Goal: Information Seeking & Learning: Learn about a topic

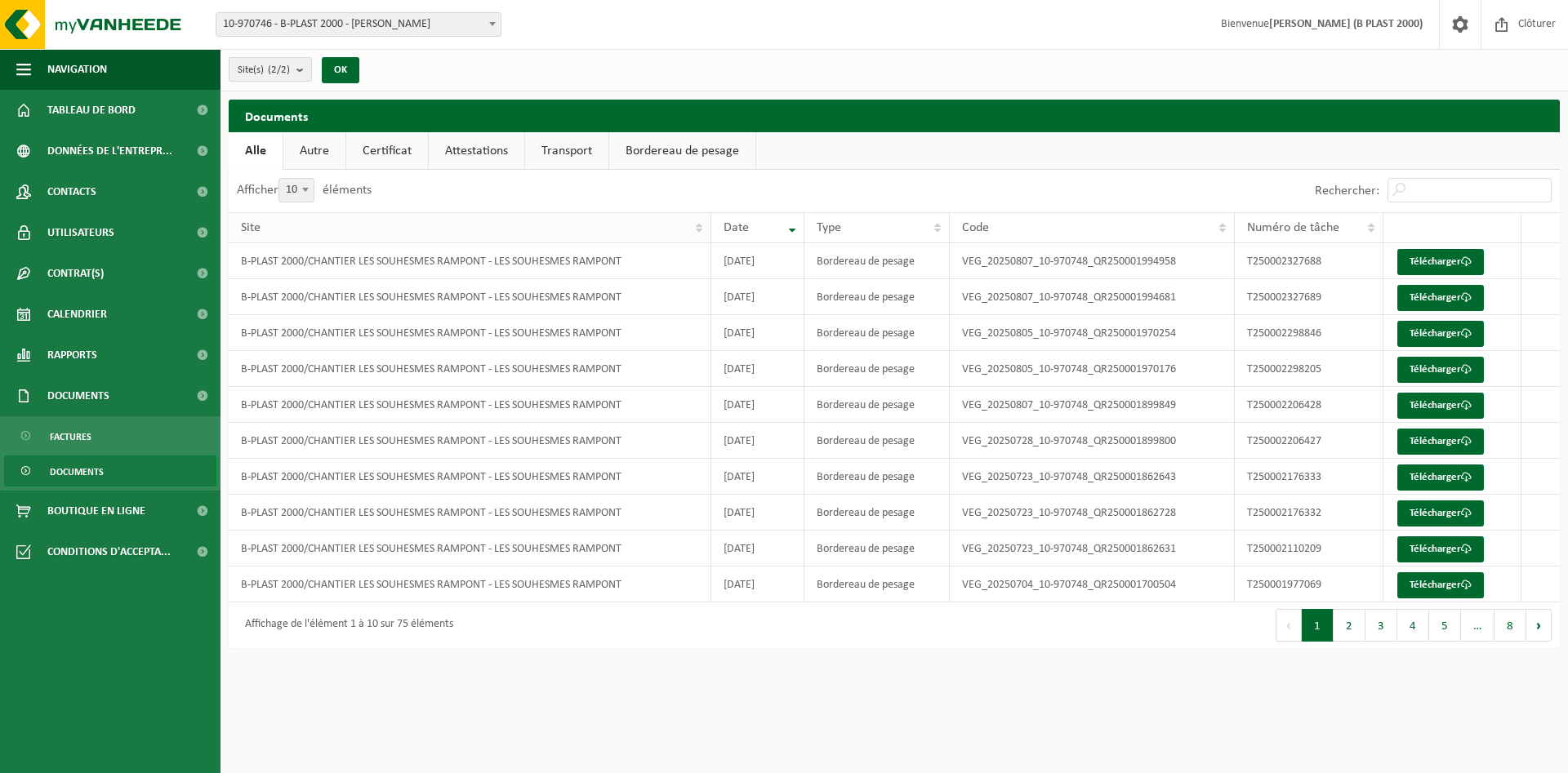
drag, startPoint x: 1549, startPoint y: 589, endPoint x: 290, endPoint y: 227, distance: 1310.0
click at [290, 227] on table "Site Date Type Code Numéro de tâche B-PLAST 2000/CHANTIER LES SOUHESMES RAMPONT…" at bounding box center [893, 407] width 1331 height 390
click at [146, 355] on link "Rapports" at bounding box center [110, 355] width 221 height 40
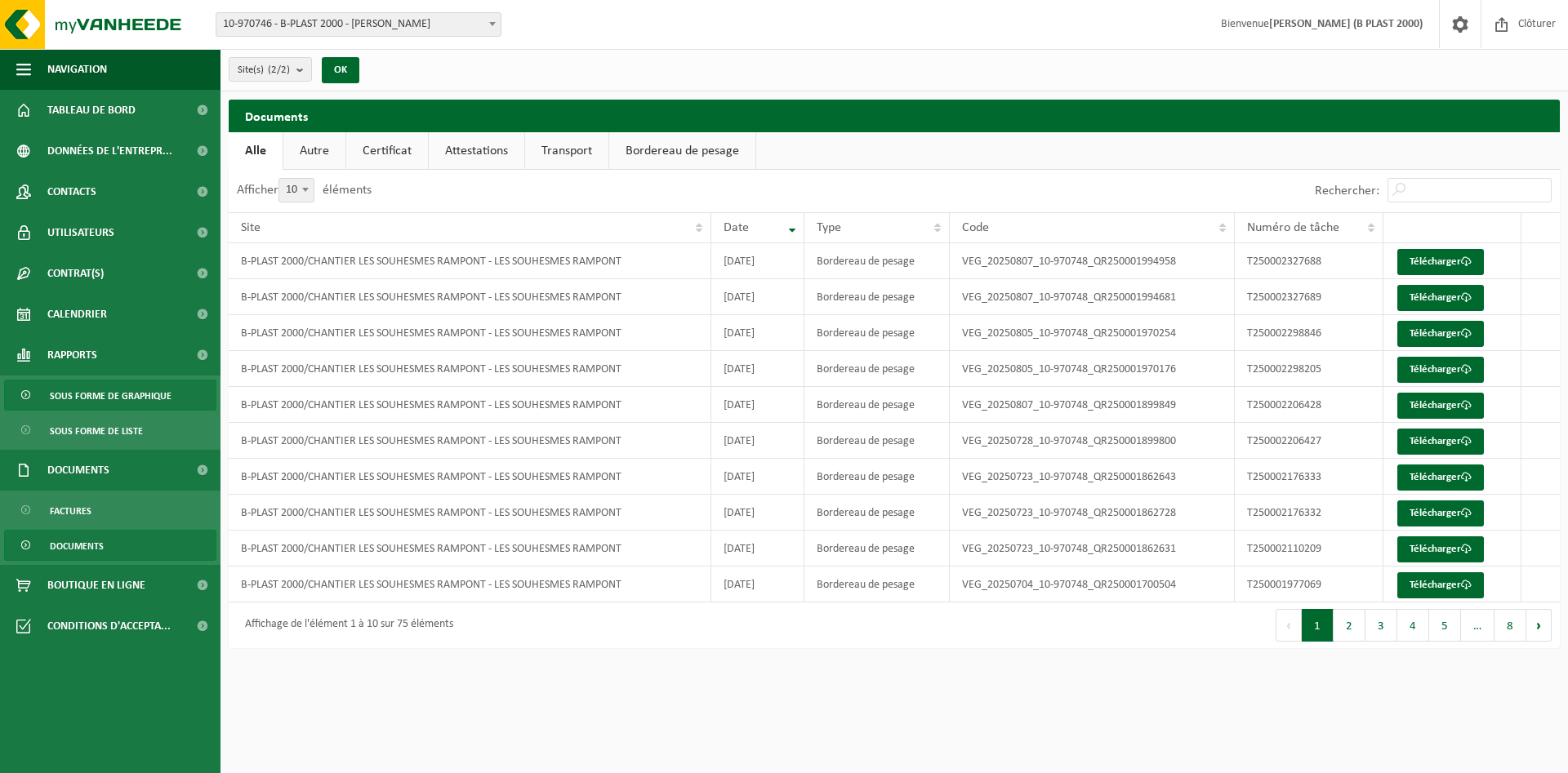
click at [142, 388] on span "Sous forme de graphique" at bounding box center [111, 396] width 121 height 31
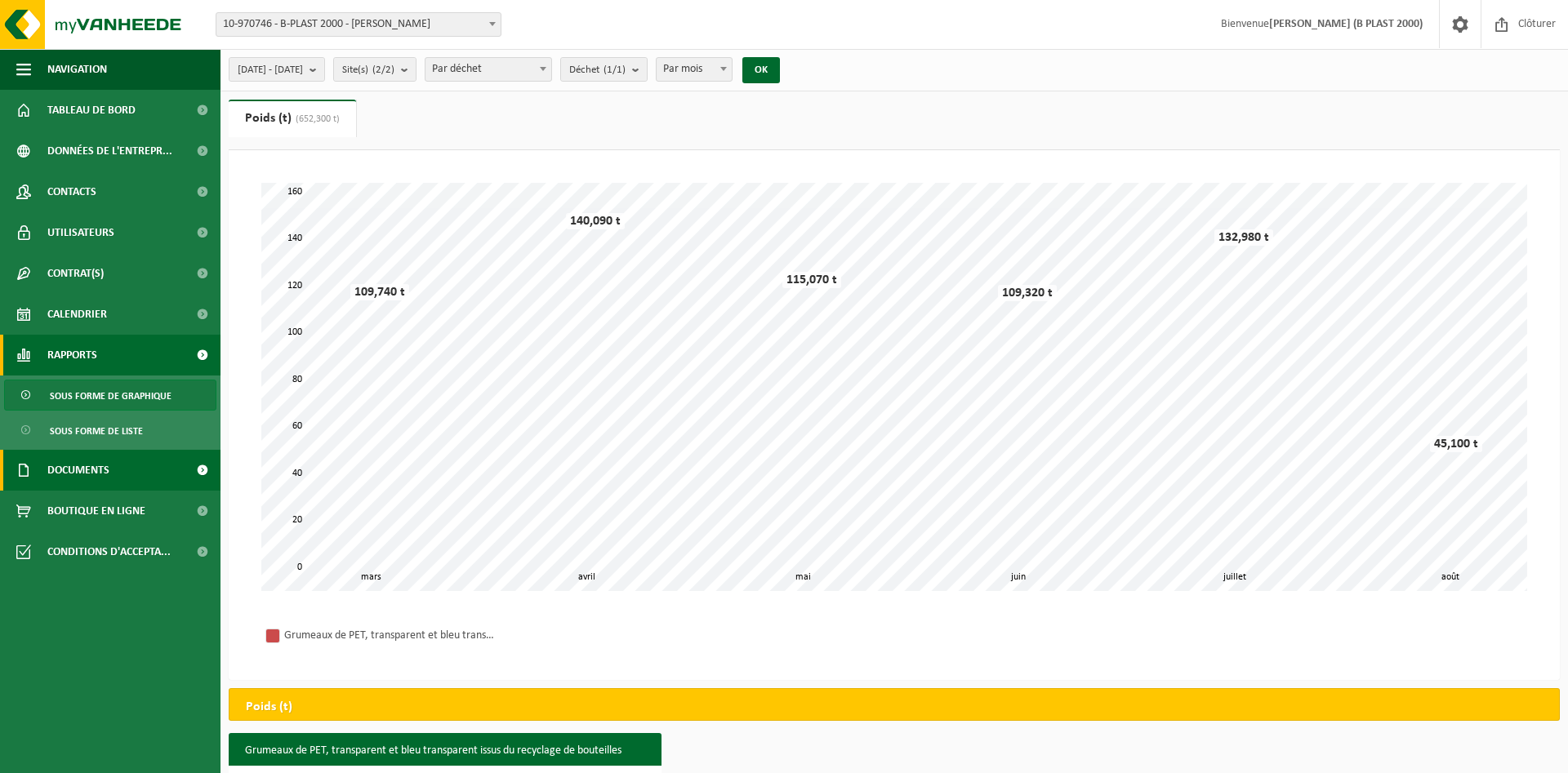
click at [118, 479] on link "Documents" at bounding box center [110, 470] width 221 height 40
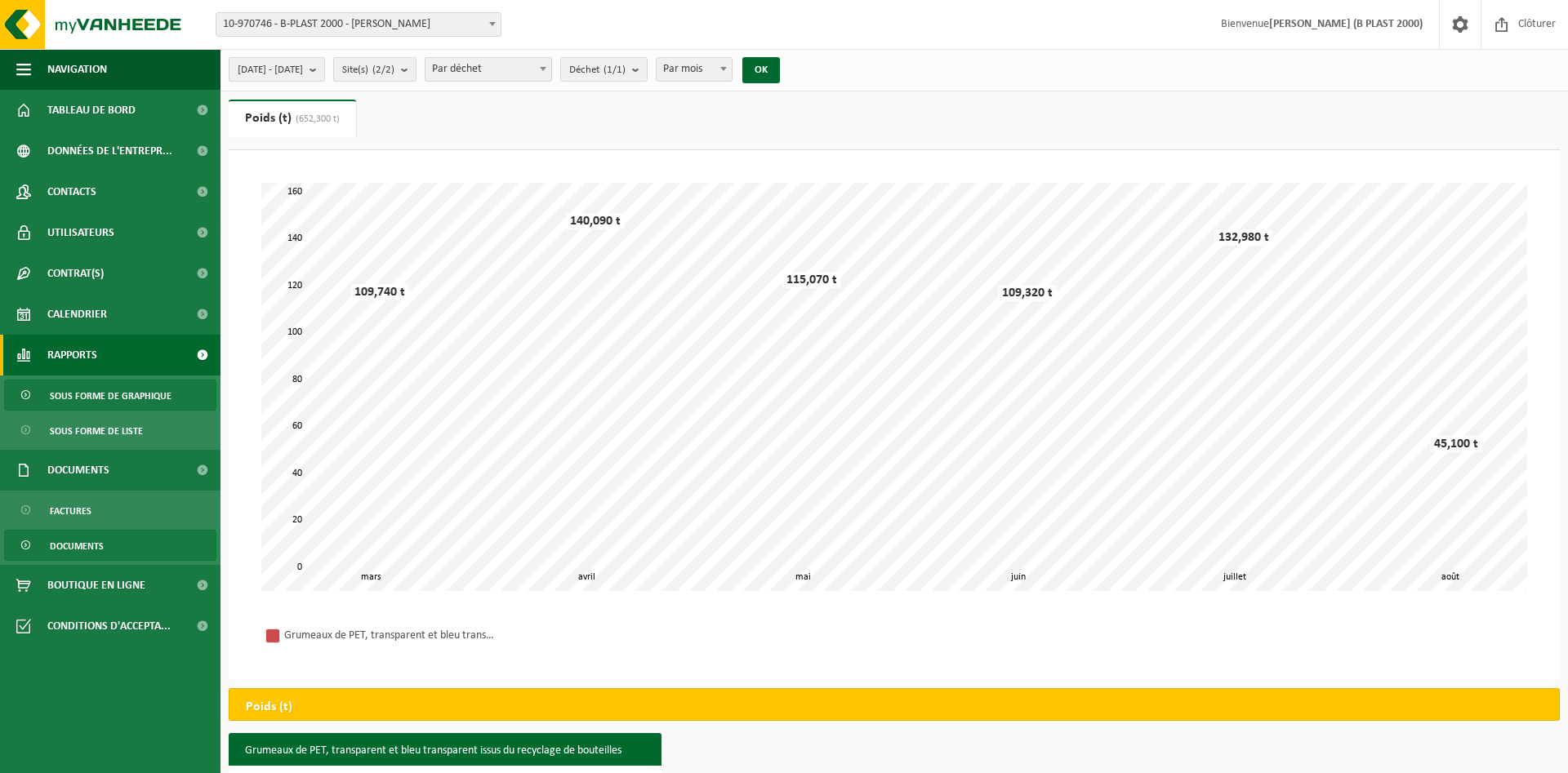
click at [140, 540] on link "Documents" at bounding box center [110, 546] width 212 height 31
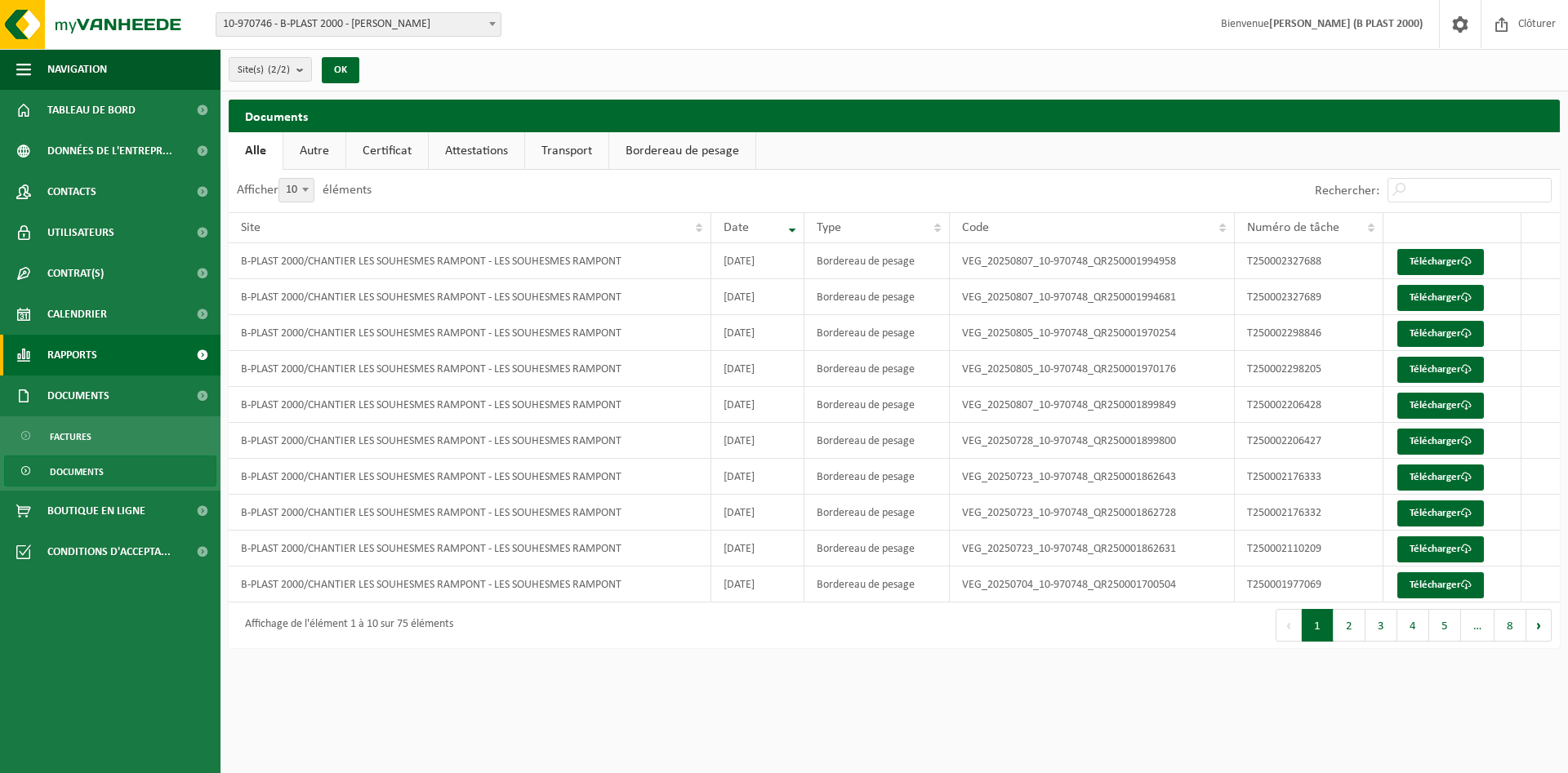
click at [83, 356] on span "Rapports" at bounding box center [72, 355] width 50 height 40
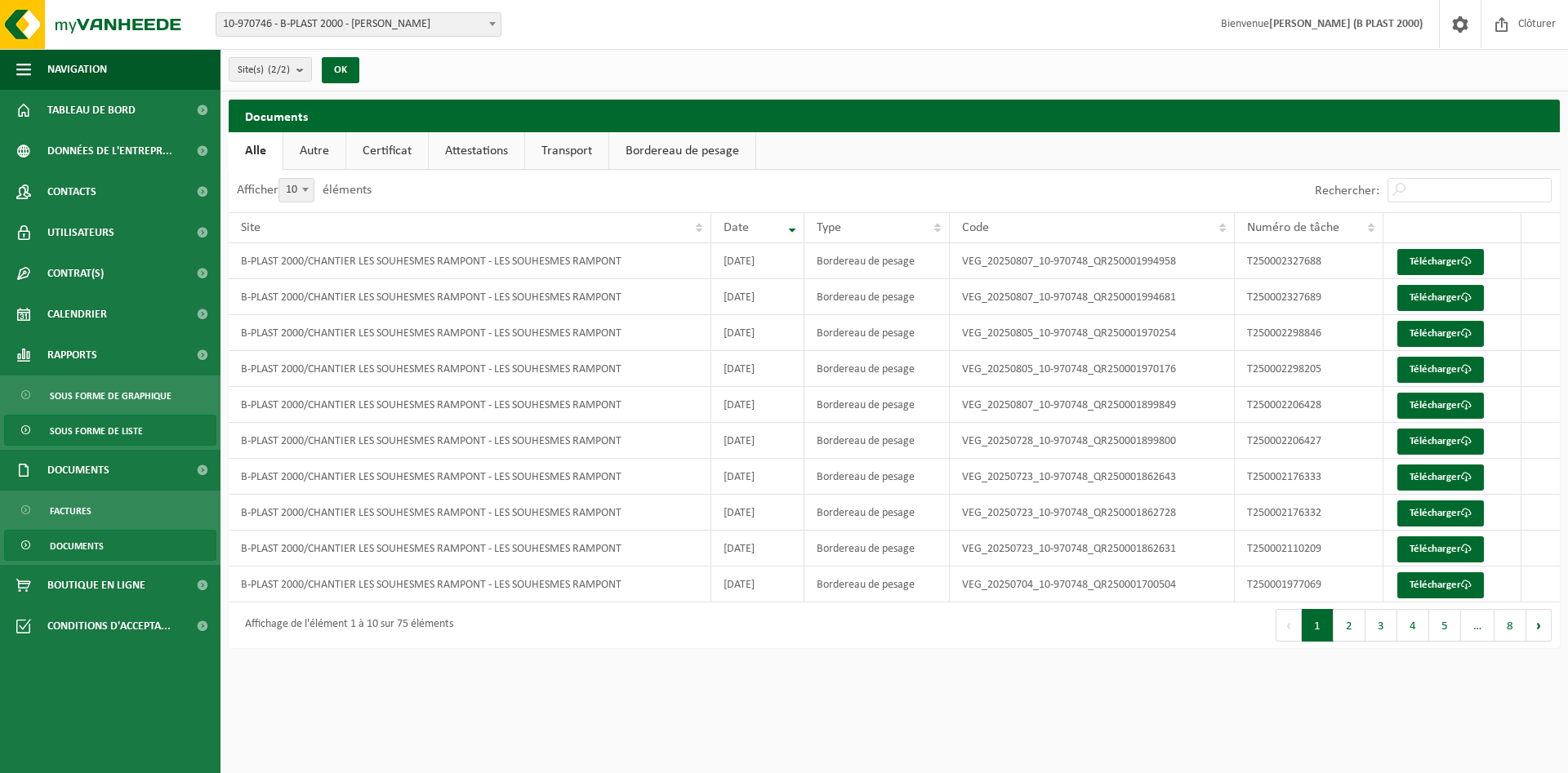
click at [123, 425] on span "Sous forme de liste" at bounding box center [96, 431] width 93 height 31
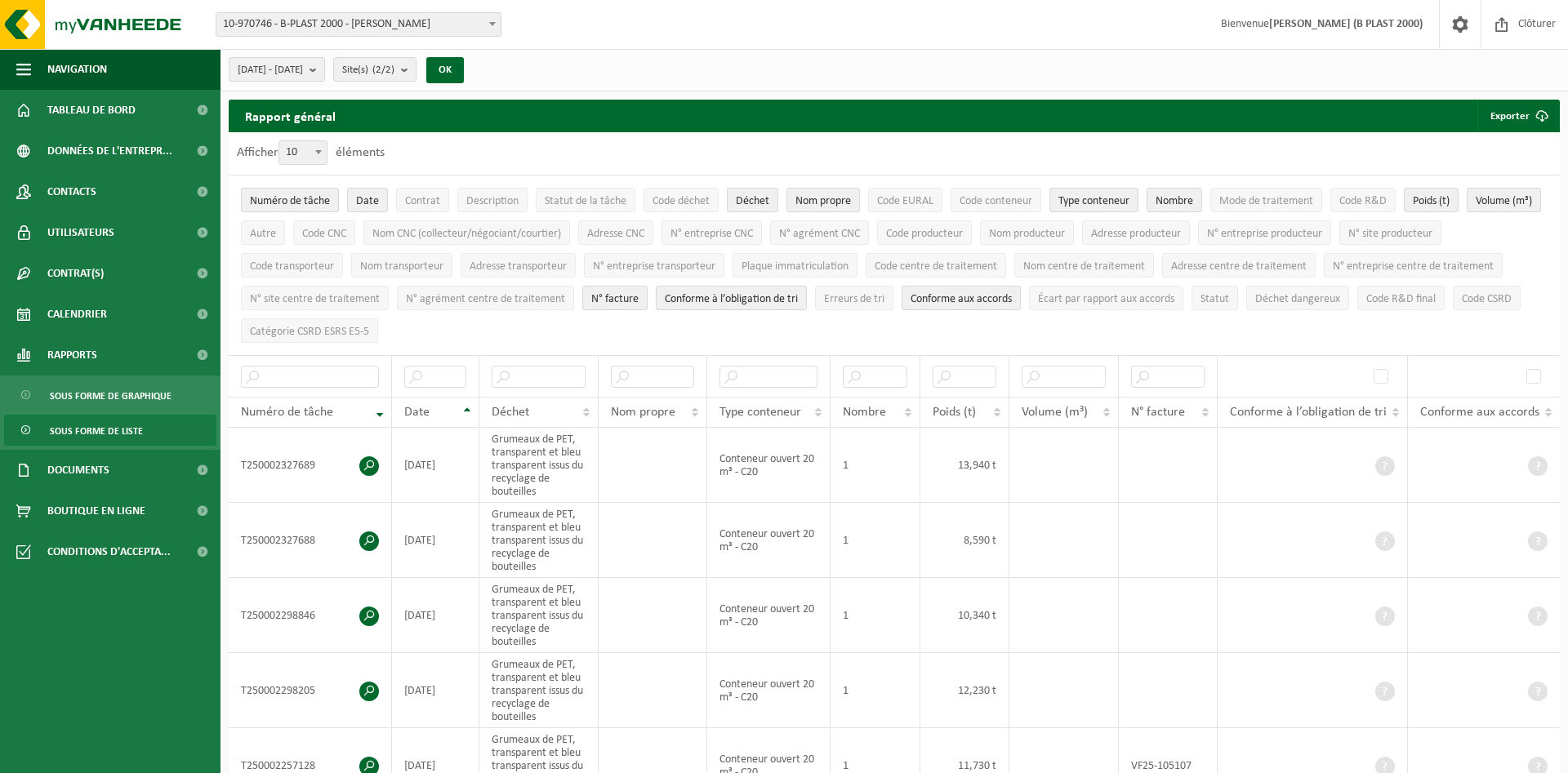
click at [134, 426] on span "Sous forme de liste" at bounding box center [96, 431] width 93 height 31
click at [126, 345] on link "Rapports" at bounding box center [110, 355] width 221 height 40
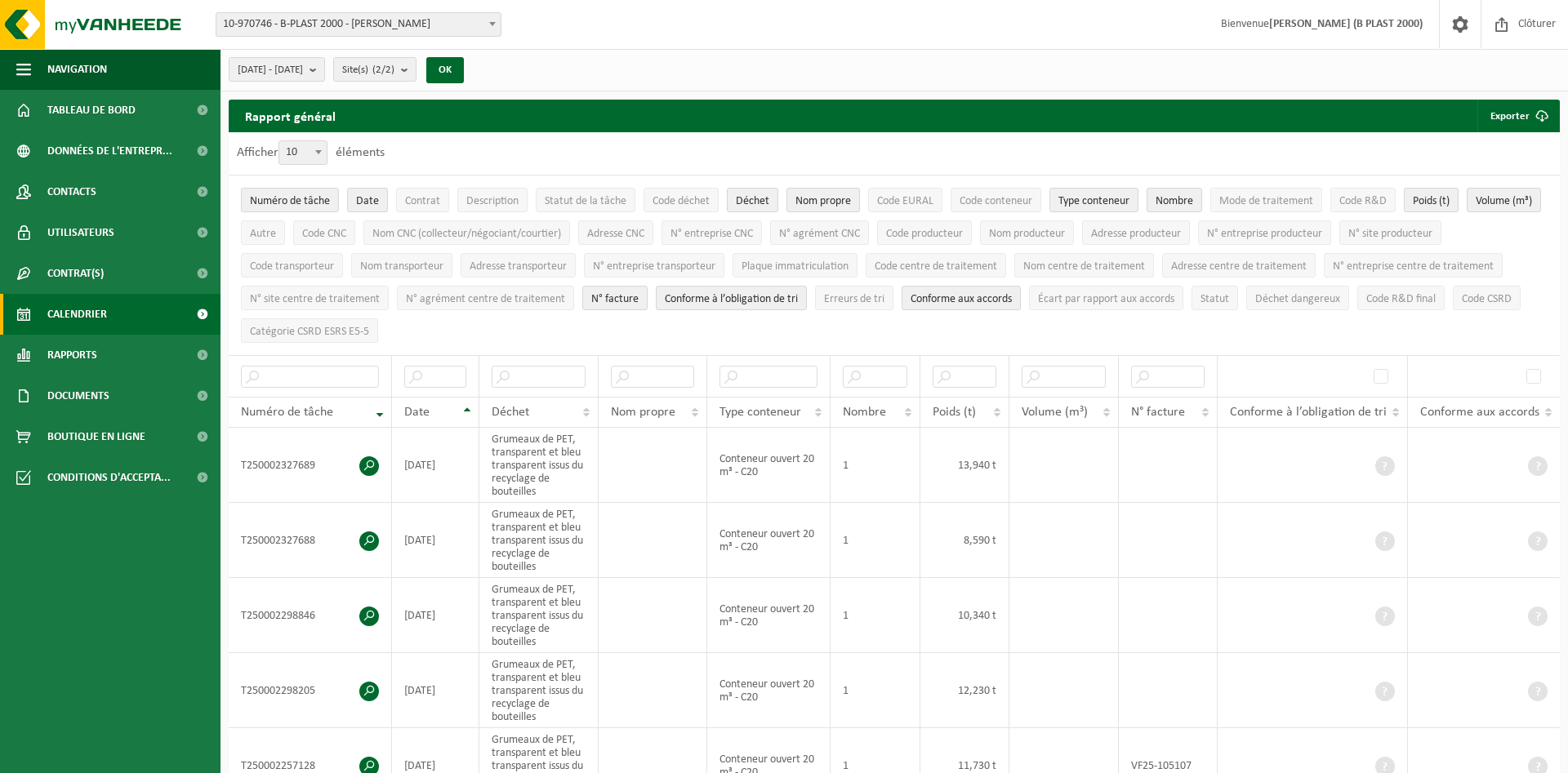
click at [146, 321] on link "Calendrier" at bounding box center [110, 314] width 221 height 40
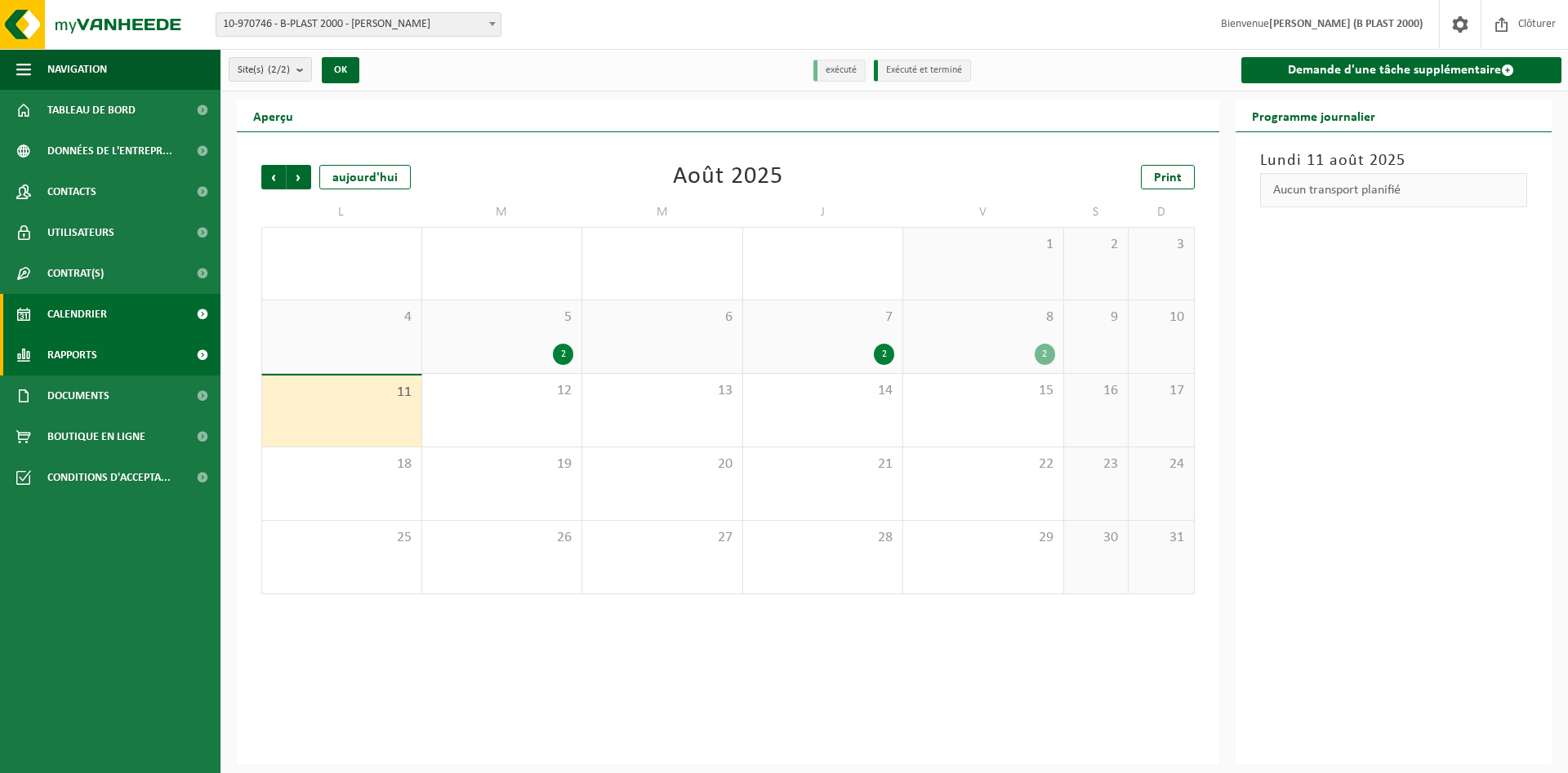
click at [141, 356] on link "Rapports" at bounding box center [110, 355] width 221 height 40
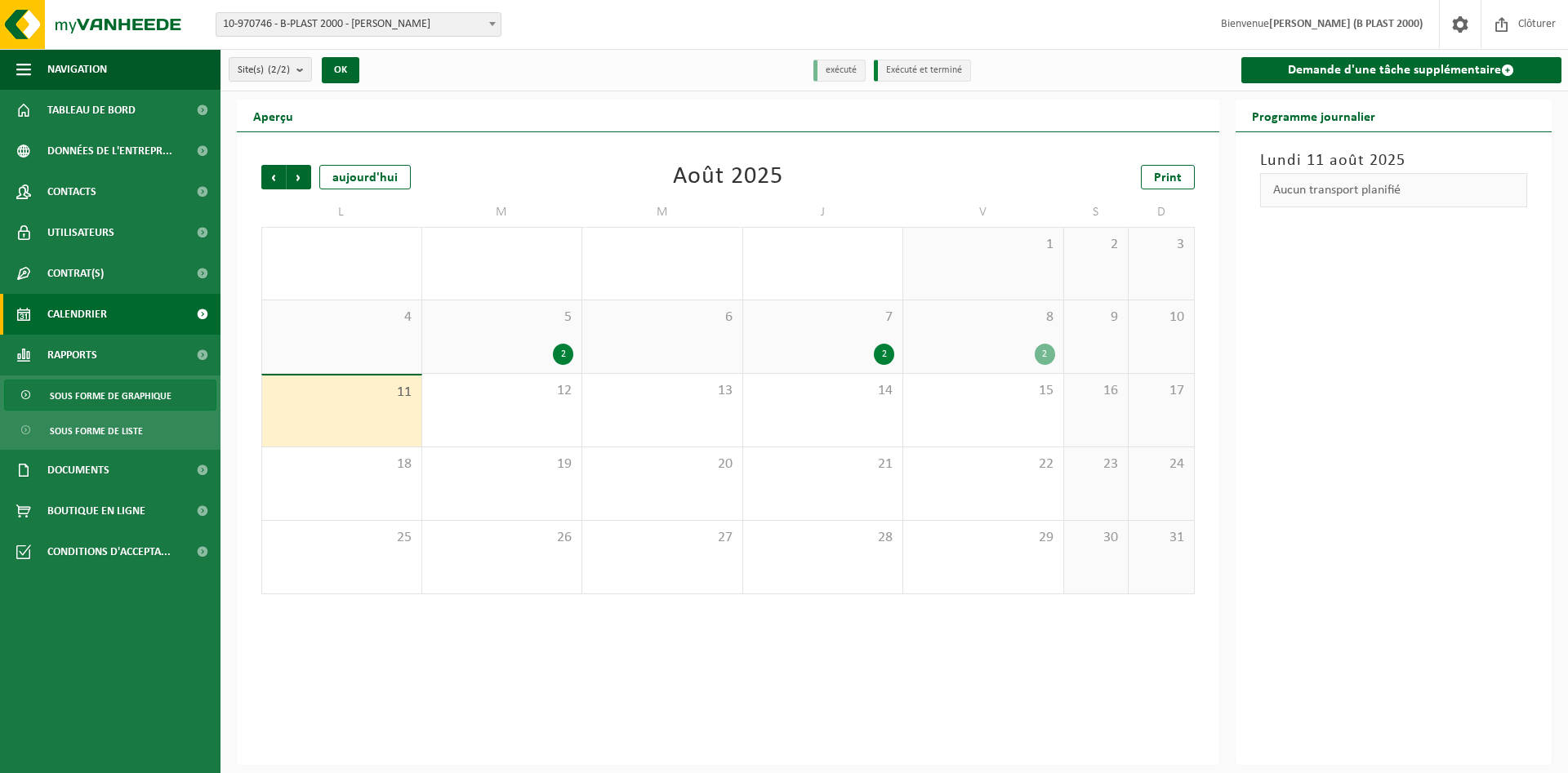
click at [125, 398] on span "Sous forme de graphique" at bounding box center [111, 396] width 121 height 31
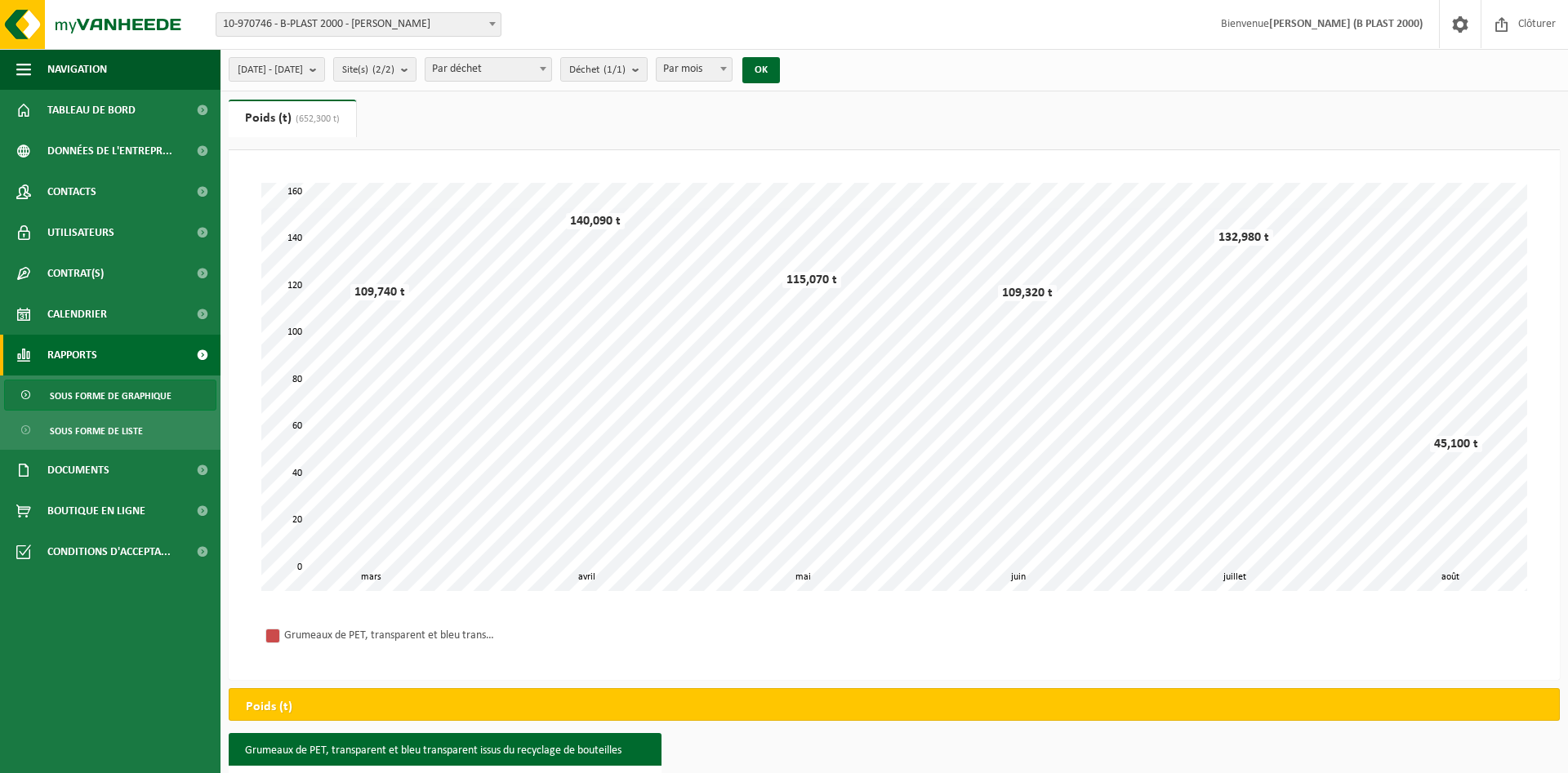
click at [732, 75] on span "Par mois" at bounding box center [694, 69] width 76 height 23
click at [780, 71] on button "OK" at bounding box center [760, 69] width 38 height 26
click at [648, 67] on button "Déchet (1/1)" at bounding box center [603, 68] width 88 height 24
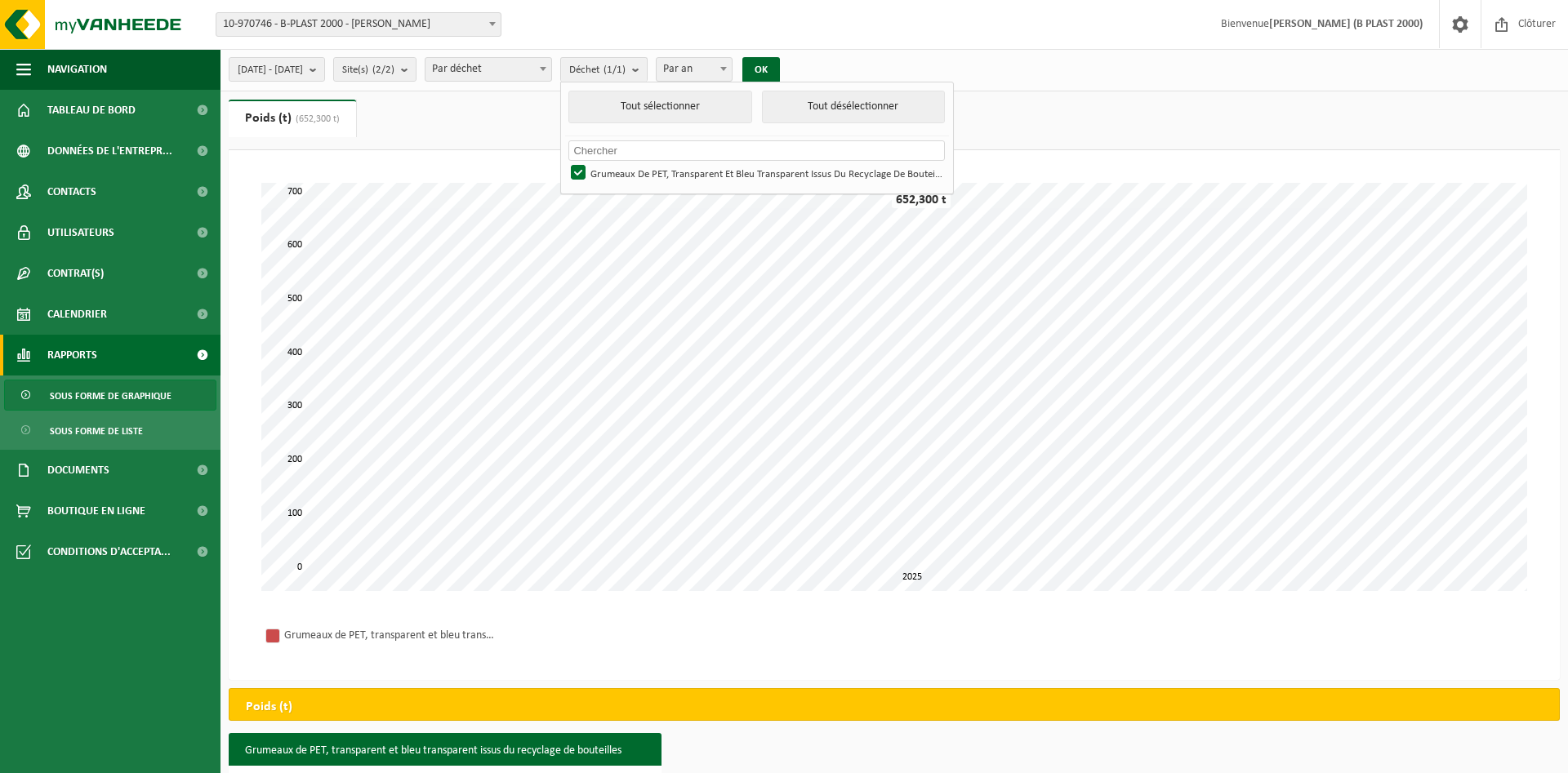
click at [729, 71] on span "Par an" at bounding box center [694, 69] width 76 height 23
click at [1112, 145] on ul "Poids (t) (652,300 t) Volume (m³)" at bounding box center [893, 124] width 1331 height 51
click at [1033, 58] on div "[DATE] - [DATE] Mois actuel Mois précédent Les 6 derniers mois Année actuelle L…" at bounding box center [894, 70] width 1347 height 42
click at [921, 13] on div "Site: 10-970746 - B-PLAST 2000 - [PERSON_NAME] 10-970748 - B-PLAST 2000/CHANTIE…" at bounding box center [784, 25] width 1568 height 50
click at [934, 19] on div "Site: 10-970746 - B-PLAST 2000 - [PERSON_NAME] 10-970748 - B-PLAST 2000/CHANTIE…" at bounding box center [784, 25] width 1568 height 50
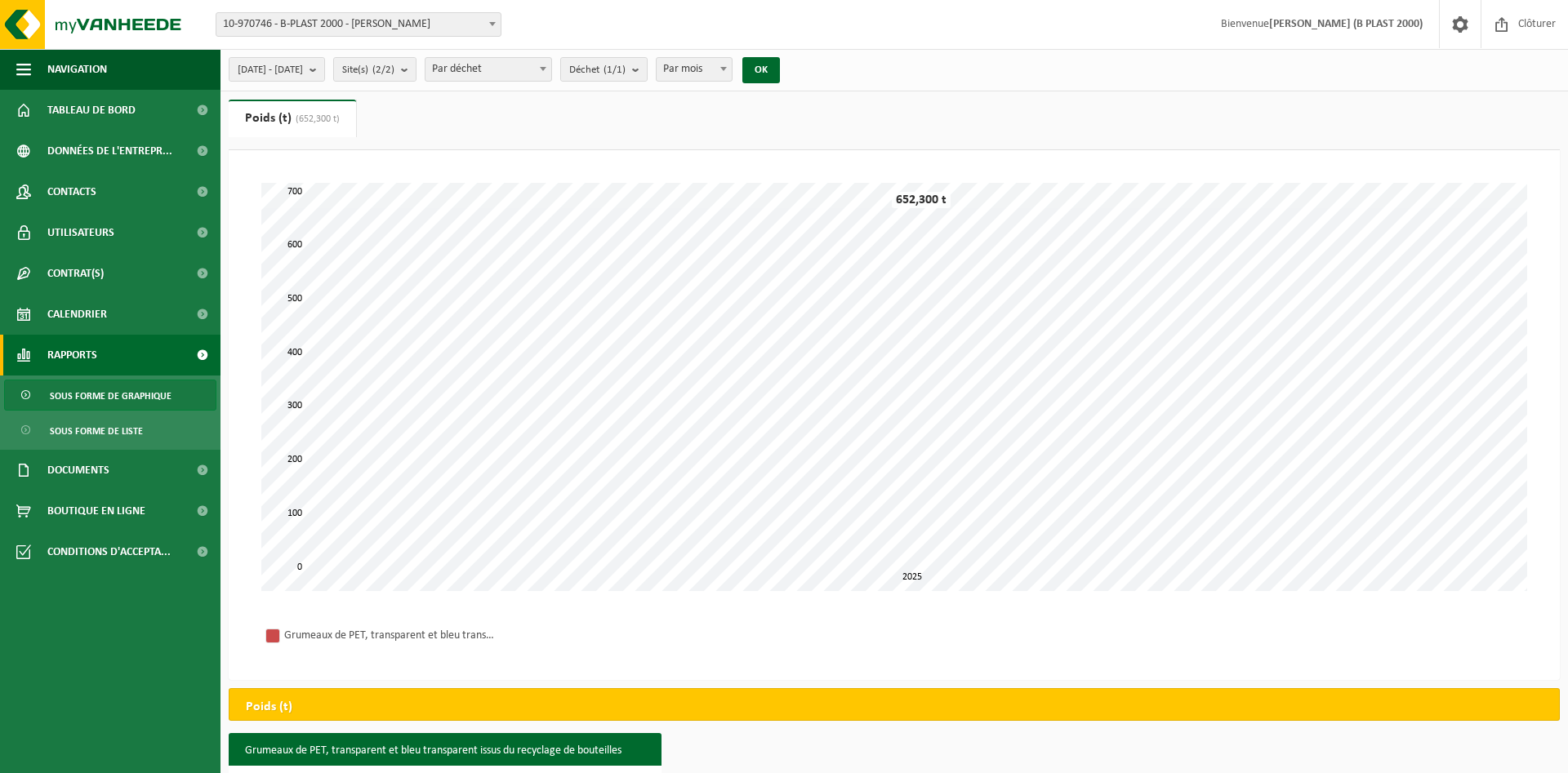
click at [1129, 148] on ul "Poids (t) (652,300 t) Volume (m³)" at bounding box center [893, 124] width 1331 height 51
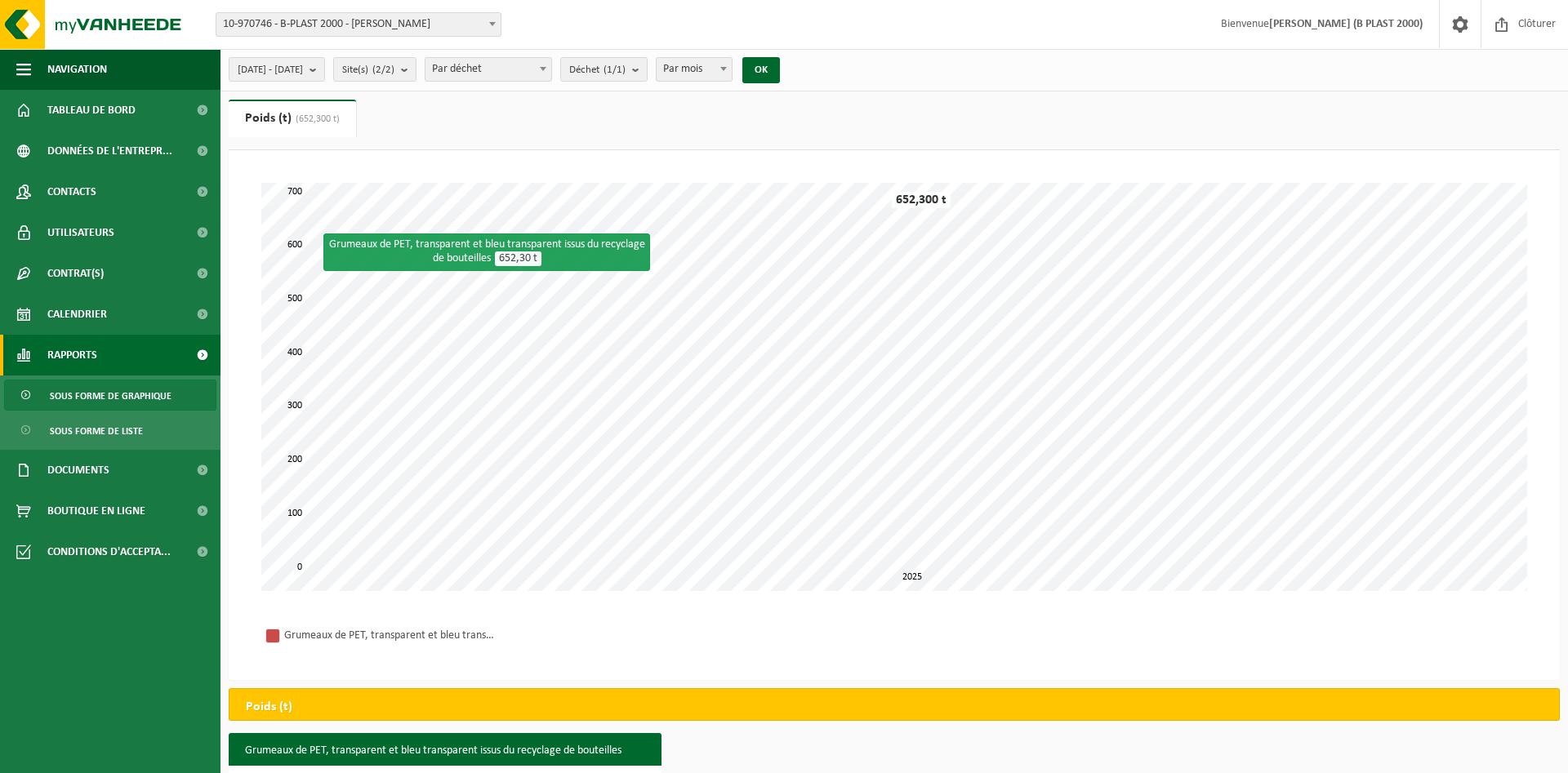
click at [1054, 137] on ul "Poids (t) (652,300 t) Volume (m³)" at bounding box center [893, 124] width 1331 height 51
click at [732, 65] on span "Par mois" at bounding box center [694, 69] width 76 height 23
drag, startPoint x: 1276, startPoint y: 99, endPoint x: 1390, endPoint y: 89, distance: 114.4
click at [1278, 100] on ul "Poids (t) (652,300 t) Volume (m³)" at bounding box center [893, 124] width 1331 height 51
click at [732, 68] on span "Par mois" at bounding box center [694, 69] width 76 height 23
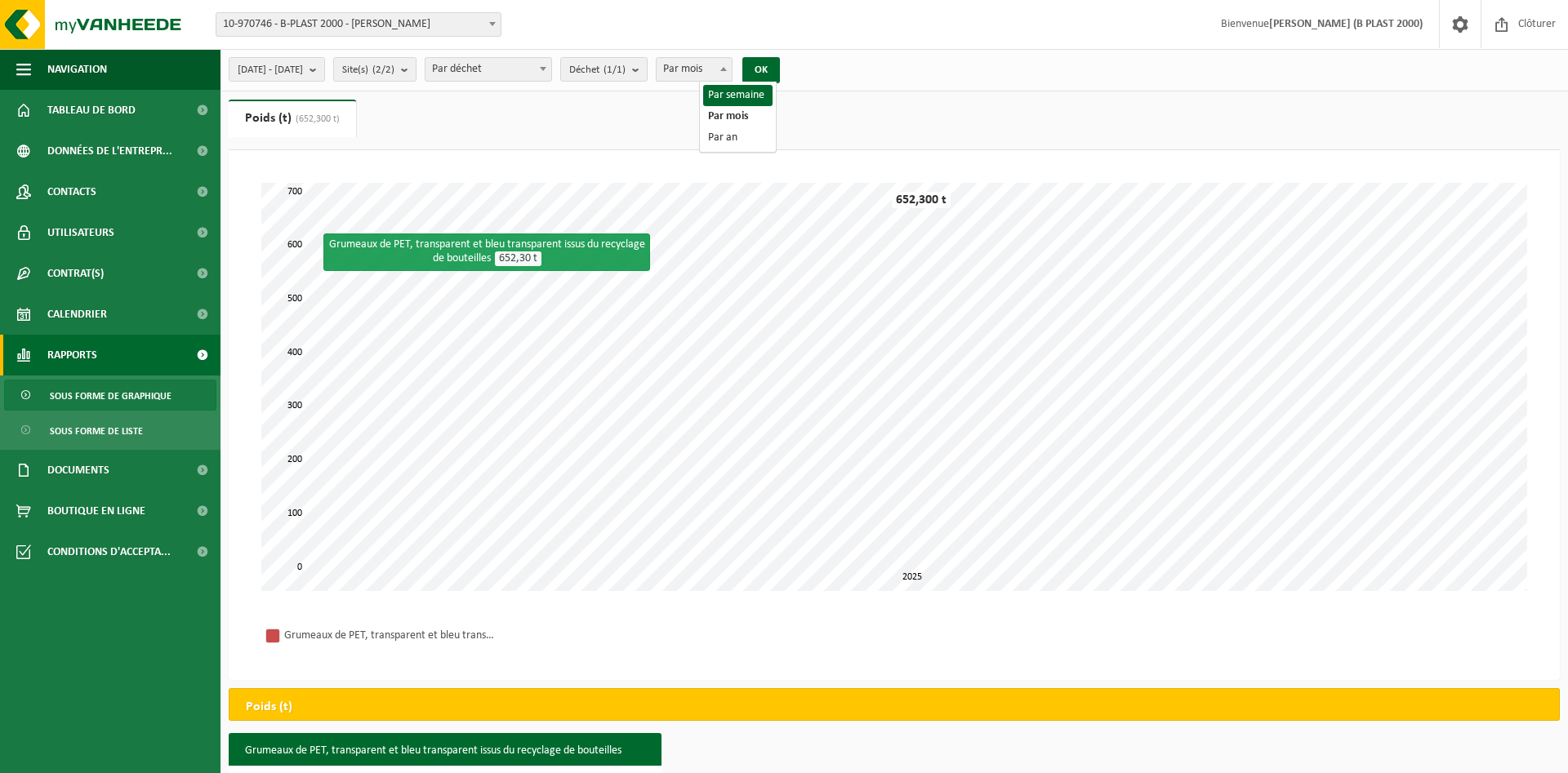
select select "1"
click at [780, 79] on button "OK" at bounding box center [760, 69] width 38 height 26
